Goal: Transaction & Acquisition: Purchase product/service

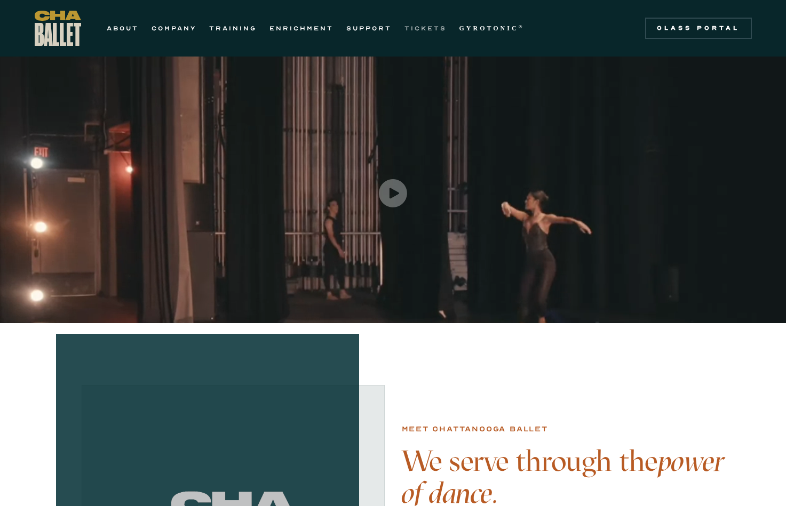
click at [433, 31] on link "TICKETS" at bounding box center [425, 28] width 42 height 13
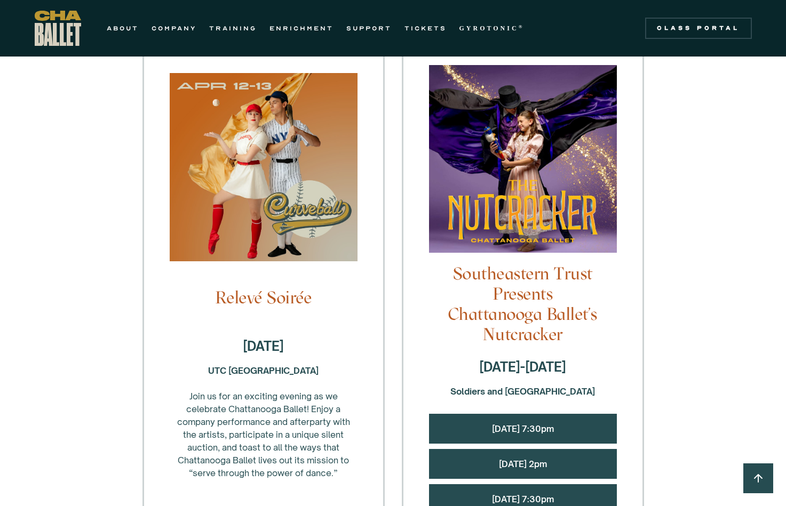
scroll to position [1002, 0]
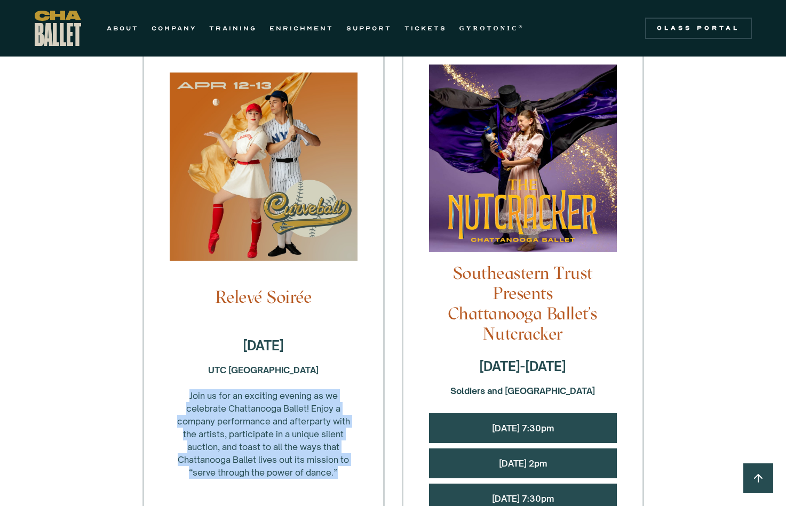
drag, startPoint x: 181, startPoint y: 327, endPoint x: 341, endPoint y: 397, distance: 174.4
click at [341, 397] on div "UTC Fine Arts Center Join us for an exciting evening as we celebrate Chattanoog…" at bounding box center [264, 421] width 188 height 115
drag, startPoint x: 351, startPoint y: 398, endPoint x: 185, endPoint y: 311, distance: 187.3
click at [185, 364] on div "UTC Fine Arts Center Join us for an exciting evening as we celebrate Chattanoog…" at bounding box center [264, 421] width 188 height 115
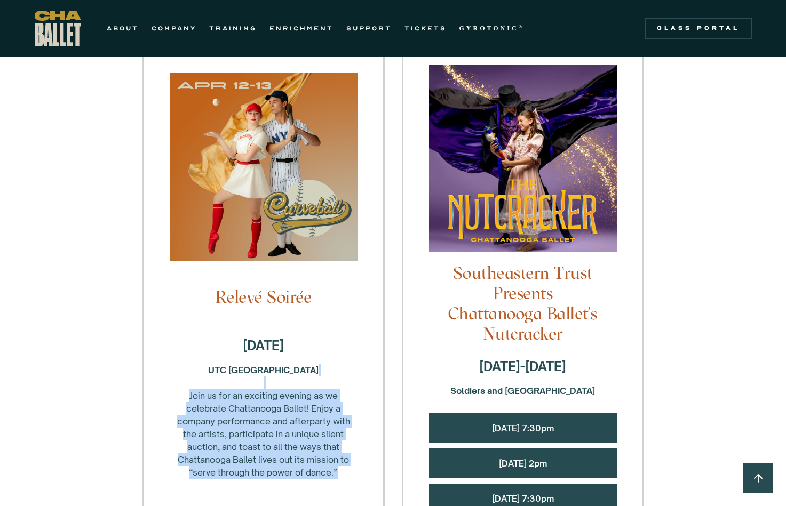
click at [185, 364] on div "UTC Fine Arts Center Join us for an exciting evening as we celebrate Chattanoog…" at bounding box center [264, 421] width 188 height 115
drag, startPoint x: 183, startPoint y: 320, endPoint x: 355, endPoint y: 402, distance: 189.7
click at [355, 402] on div "UTC Fine Arts Center Join us for an exciting evening as we celebrate Chattanoog…" at bounding box center [264, 421] width 188 height 115
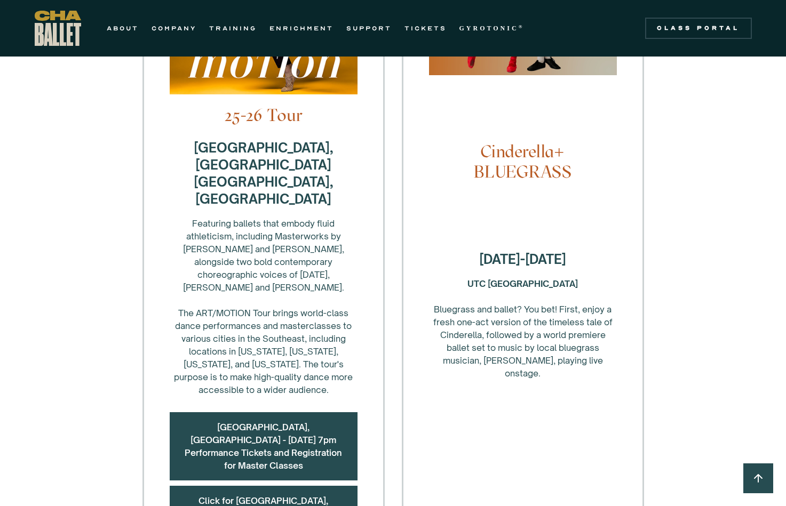
scroll to position [434, 0]
